Goal: Find specific page/section: Find specific page/section

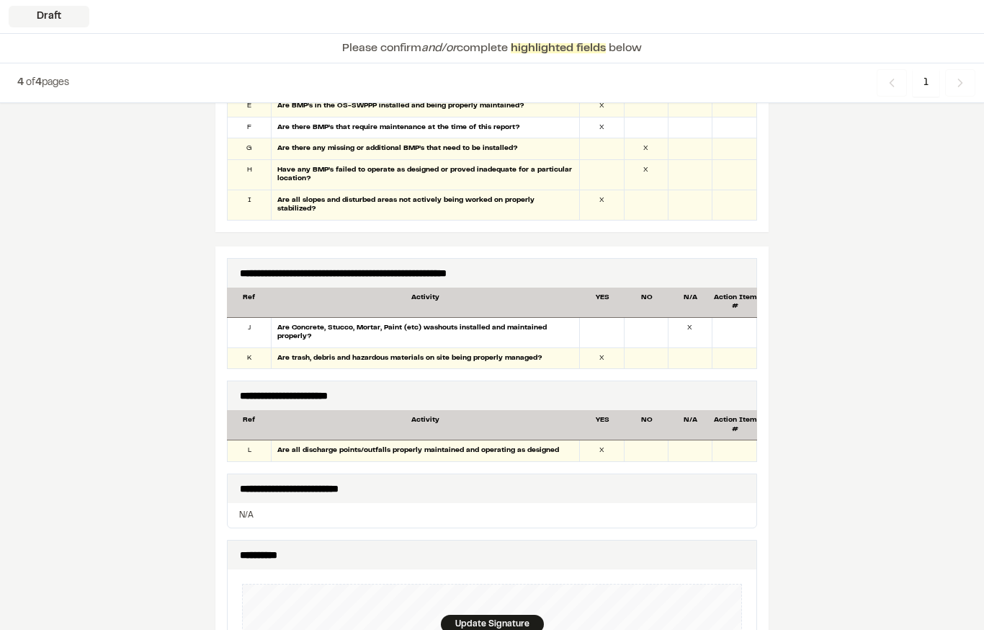
scroll to position [1186, 0]
